Goal: Find specific fact

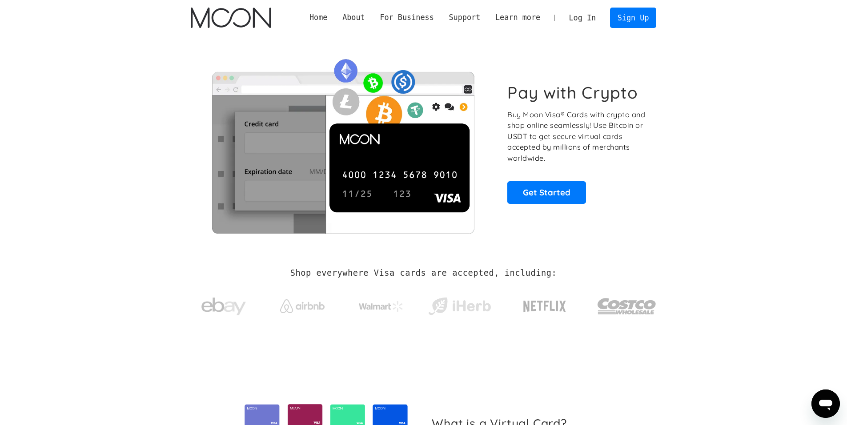
click at [578, 17] on link "Log In" at bounding box center [582, 18] width 42 height 20
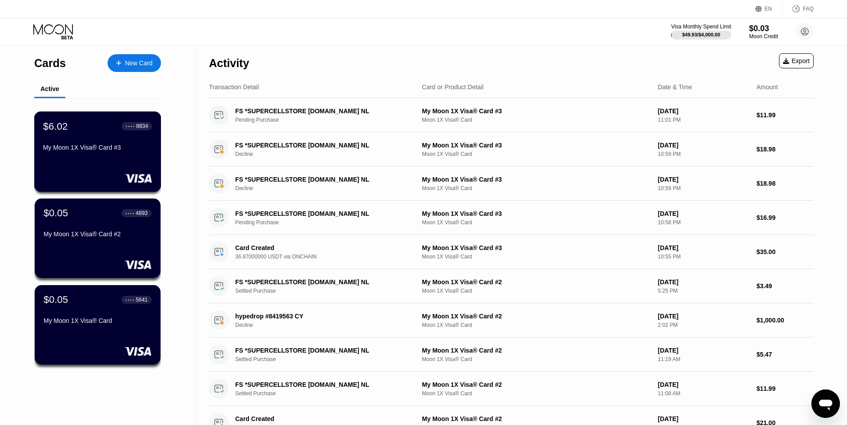
click at [101, 155] on div "My Moon 1X Visa® Card #3" at bounding box center [97, 149] width 109 height 11
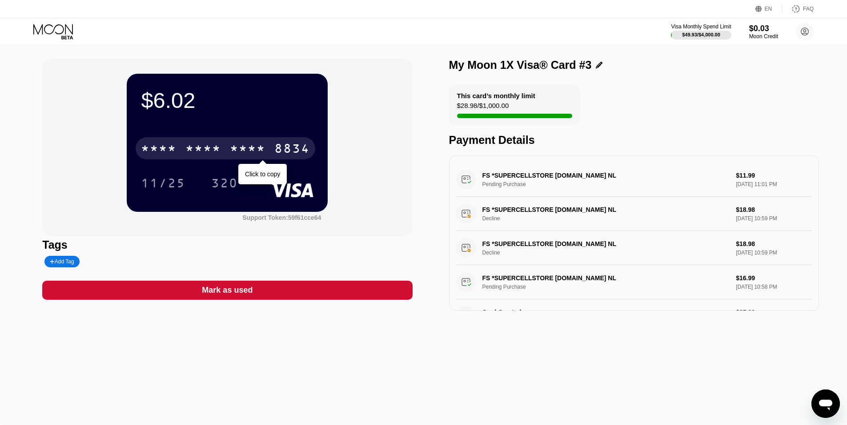
click at [240, 148] on div "* * * *" at bounding box center [248, 150] width 36 height 14
click at [181, 148] on div "[CREDIT_CARD_NUMBER]" at bounding box center [226, 148] width 180 height 22
click at [181, 148] on div "* * * * * * * * * * * * 8834" at bounding box center [226, 148] width 180 height 22
click at [181, 147] on div "[CREDIT_CARD_NUMBER]" at bounding box center [226, 148] width 180 height 22
